Goal: Communication & Community: Answer question/provide support

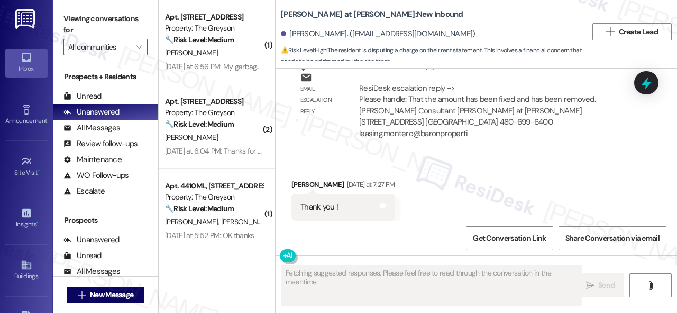
scroll to position [2339, 0]
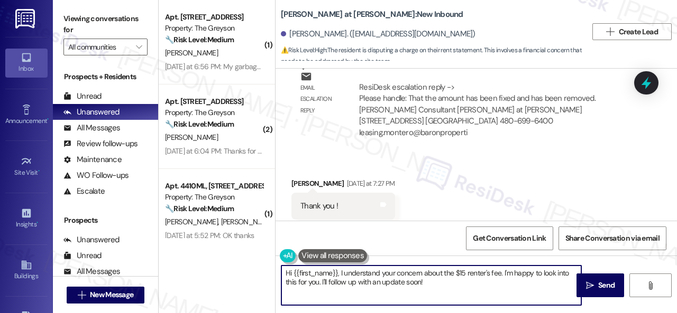
click at [341, 273] on textarea "Hi {{first_name}}, I understand your concern about the $15 renter's fee. I'm ha…" at bounding box center [431, 286] width 300 height 40
drag, startPoint x: 339, startPoint y: 272, endPoint x: 433, endPoint y: 288, distance: 94.9
click at [433, 288] on textarea "Hi {{first_name}}, I understand your concern about the $15 renter's fee. I'm ha…" at bounding box center [431, 286] width 300 height 40
paste textarea "amount has been fixed and has been removed."
click at [429, 271] on textarea "Hi {{first_name}}, the site team stated that amount has been fixed and has been…" at bounding box center [431, 286] width 300 height 40
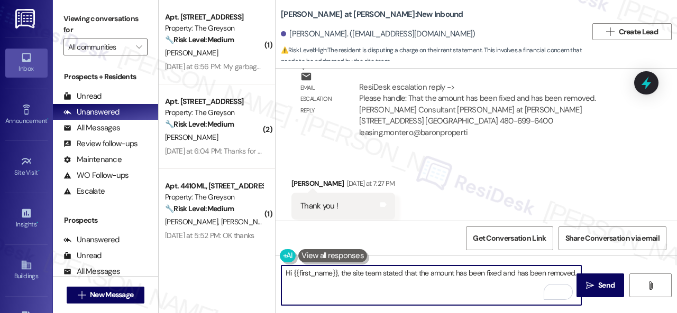
click at [569, 274] on textarea "Hi {{first_name}}, the site team stated that the amount has been fixed and has …" at bounding box center [431, 286] width 300 height 40
type textarea "Hi {{first_name}}, the site team stated that the amount has been fixed and has …"
click at [599, 287] on span "Send" at bounding box center [606, 285] width 16 height 11
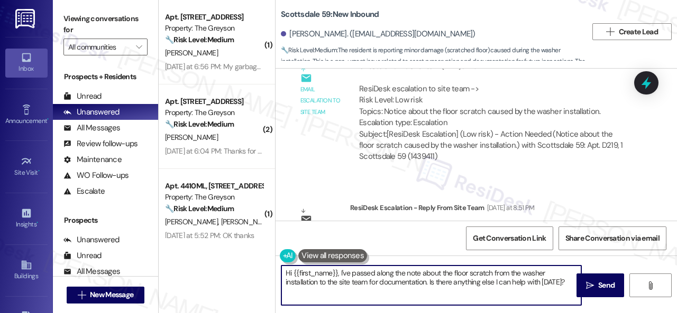
scroll to position [3, 0]
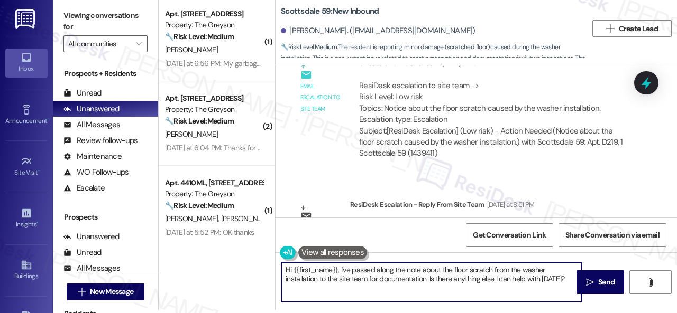
drag, startPoint x: 339, startPoint y: 273, endPoint x: 599, endPoint y: 334, distance: 267.1
click at [599, 313] on html "Inbox Go to Inbox Announcement • Send A Text Announcement Site Visit • Go to Si…" at bounding box center [338, 156] width 677 height 313
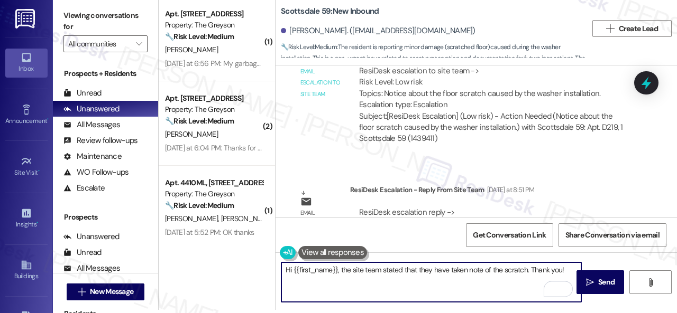
scroll to position [3149, 0]
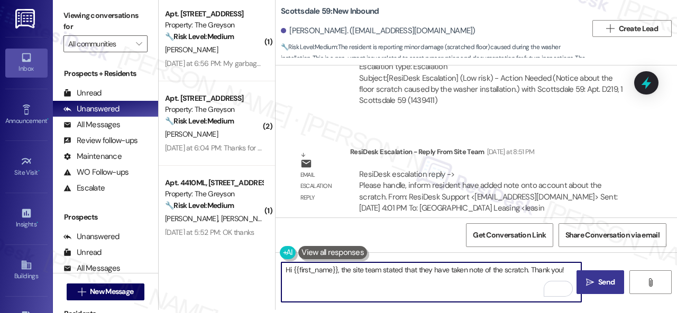
type textarea "Hi {{first_name}}, the site team stated that they have taken note of the scratc…"
click at [598, 285] on span "Send" at bounding box center [606, 282] width 16 height 11
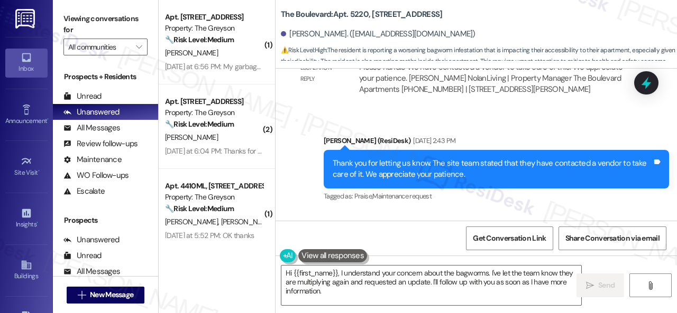
scroll to position [2993, 0]
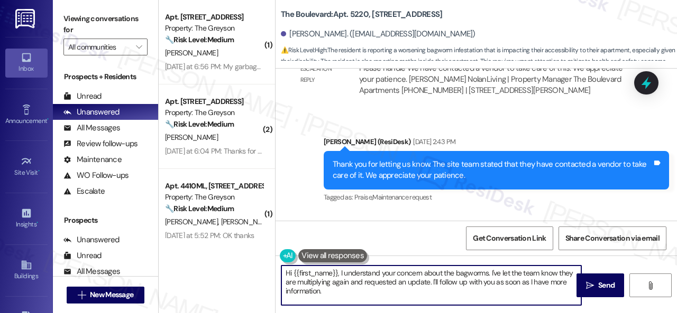
drag, startPoint x: 339, startPoint y: 274, endPoint x: 347, endPoint y: 299, distance: 26.1
click at [347, 299] on textarea "Hi {{first_name}}, I understand your concern about the bagworms. I've let the t…" at bounding box center [431, 286] width 300 height 40
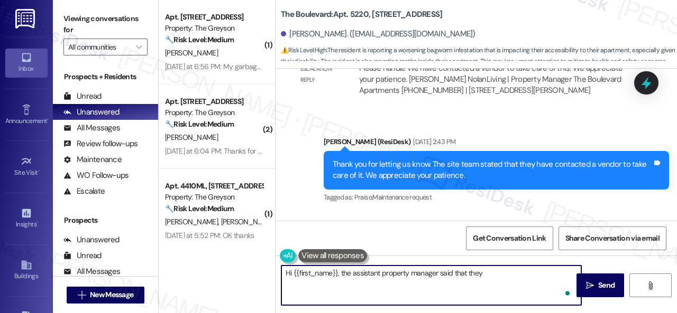
paste textarea "have vendor that will be out to take care of it soon."
click at [499, 272] on textarea "Hi {{first_name}}, the assistant property manager said that they have vendor th…" at bounding box center [431, 286] width 300 height 40
click at [533, 276] on textarea "Hi {{first_name}}, the assistant property manager said that they have a vendor …" at bounding box center [431, 286] width 300 height 40
click at [533, 272] on textarea "Hi {{first_name}}, the assistant property manager said that they have a vendor …" at bounding box center [431, 286] width 300 height 40
click at [517, 283] on textarea "Hi {{first_name}}, the assistant property manager said that they have a vendor …" at bounding box center [431, 286] width 300 height 40
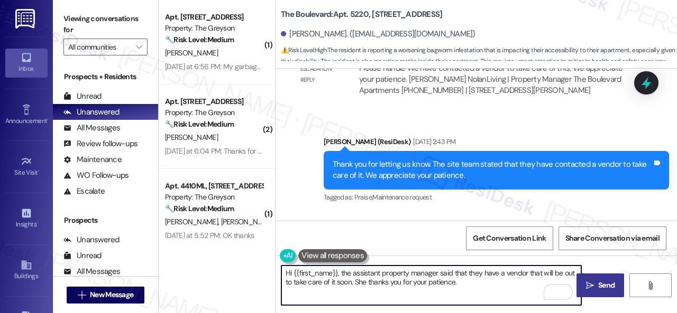
type textarea "Hi {{first_name}}, the assistant property manager said that they have a vendor …"
click at [589, 286] on icon "" at bounding box center [590, 286] width 8 height 8
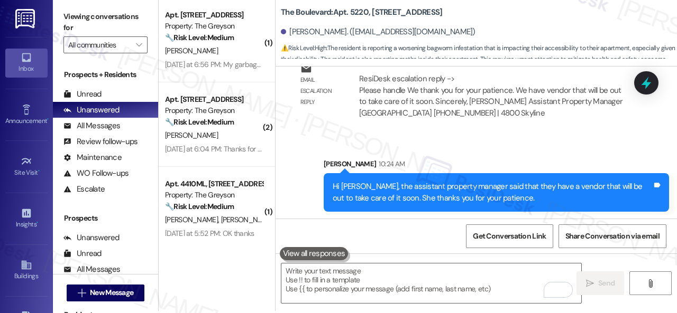
scroll to position [3, 0]
